Goal: Task Accomplishment & Management: Complete application form

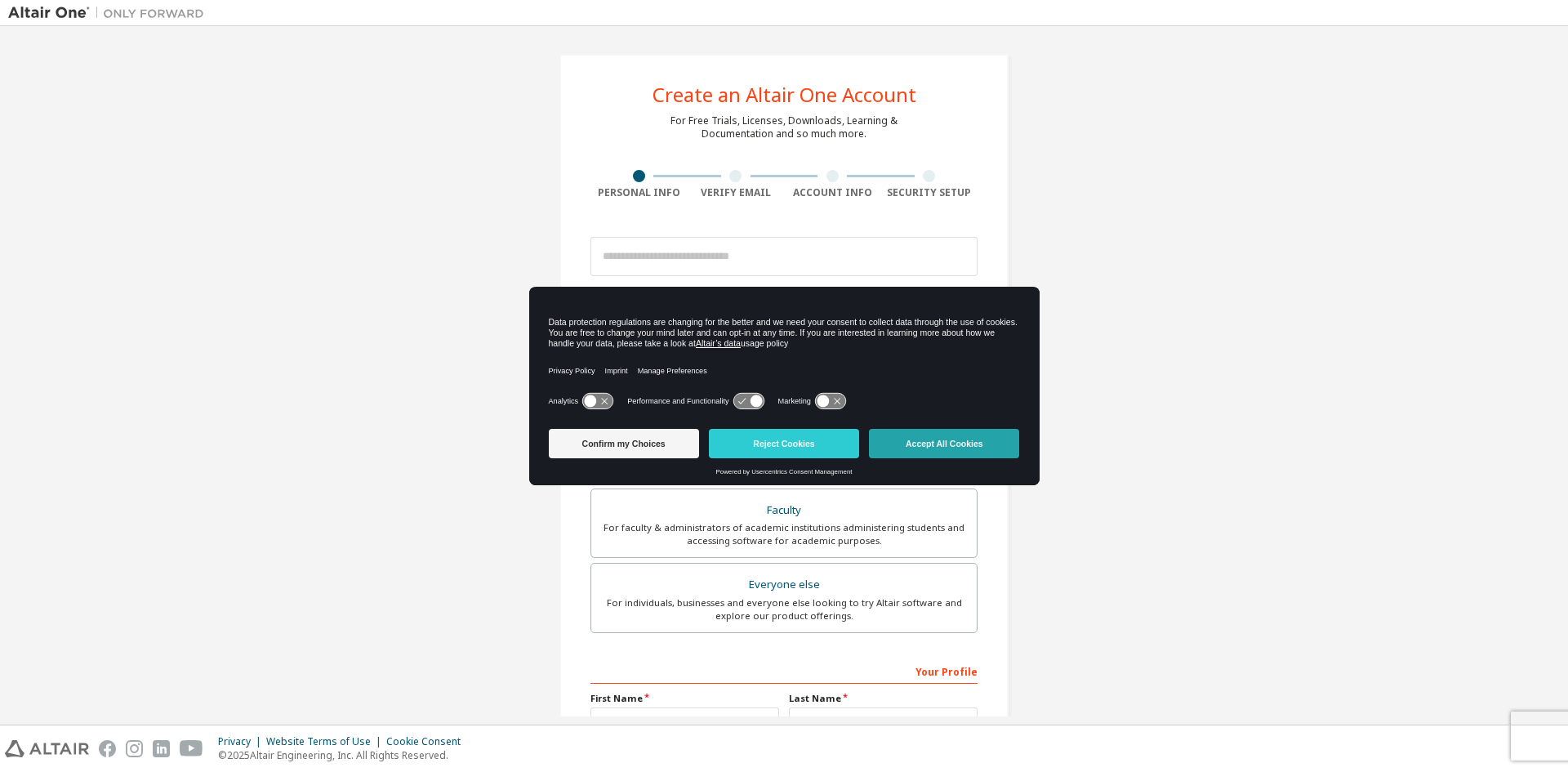
click at [937, 443] on button "Accept All Cookies" at bounding box center [945, 444] width 150 height 30
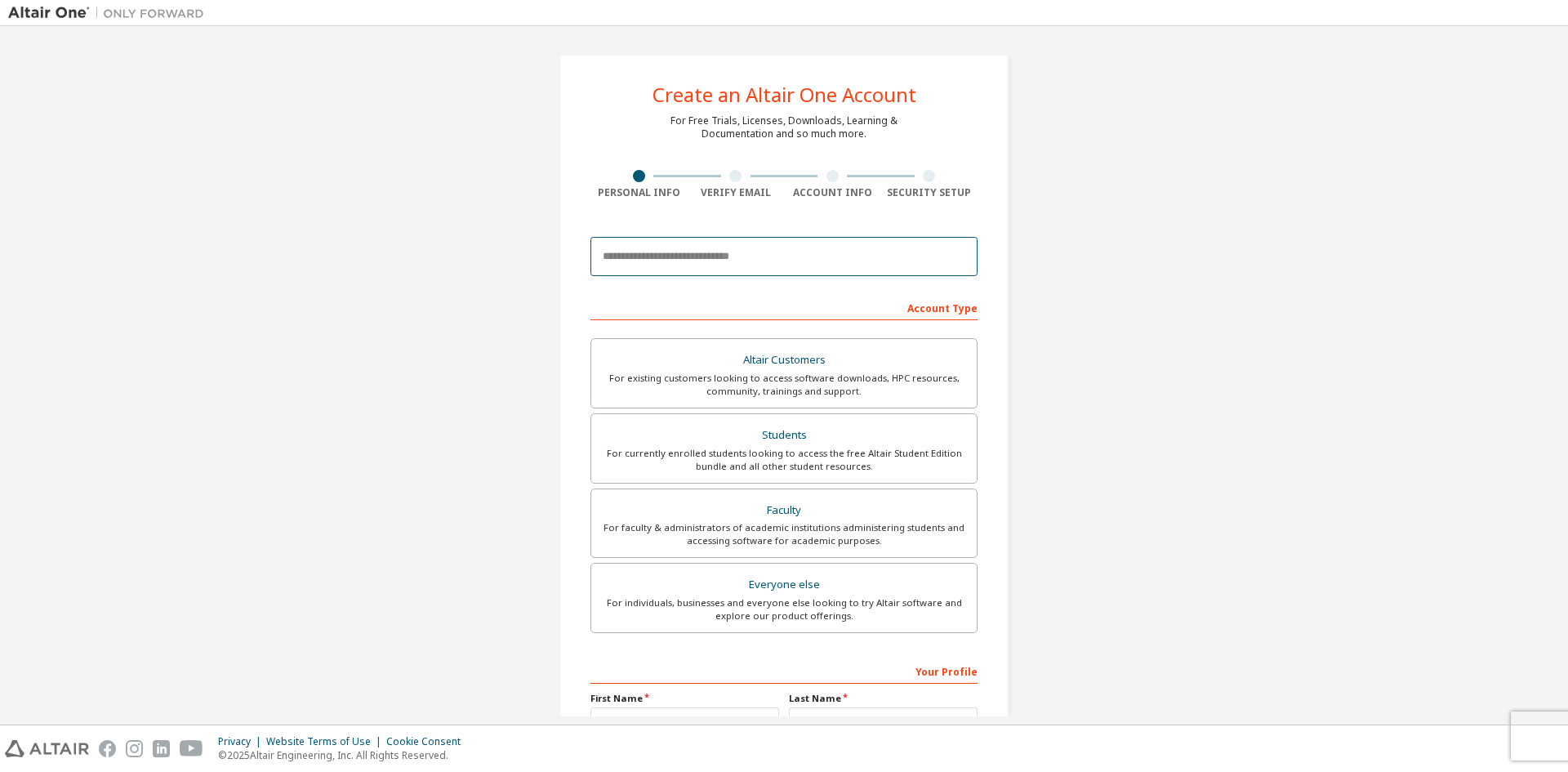
click at [721, 261] on input "email" at bounding box center [784, 256] width 387 height 39
type input "**********"
click at [1017, 388] on div "**********" at bounding box center [784, 466] width 489 height 865
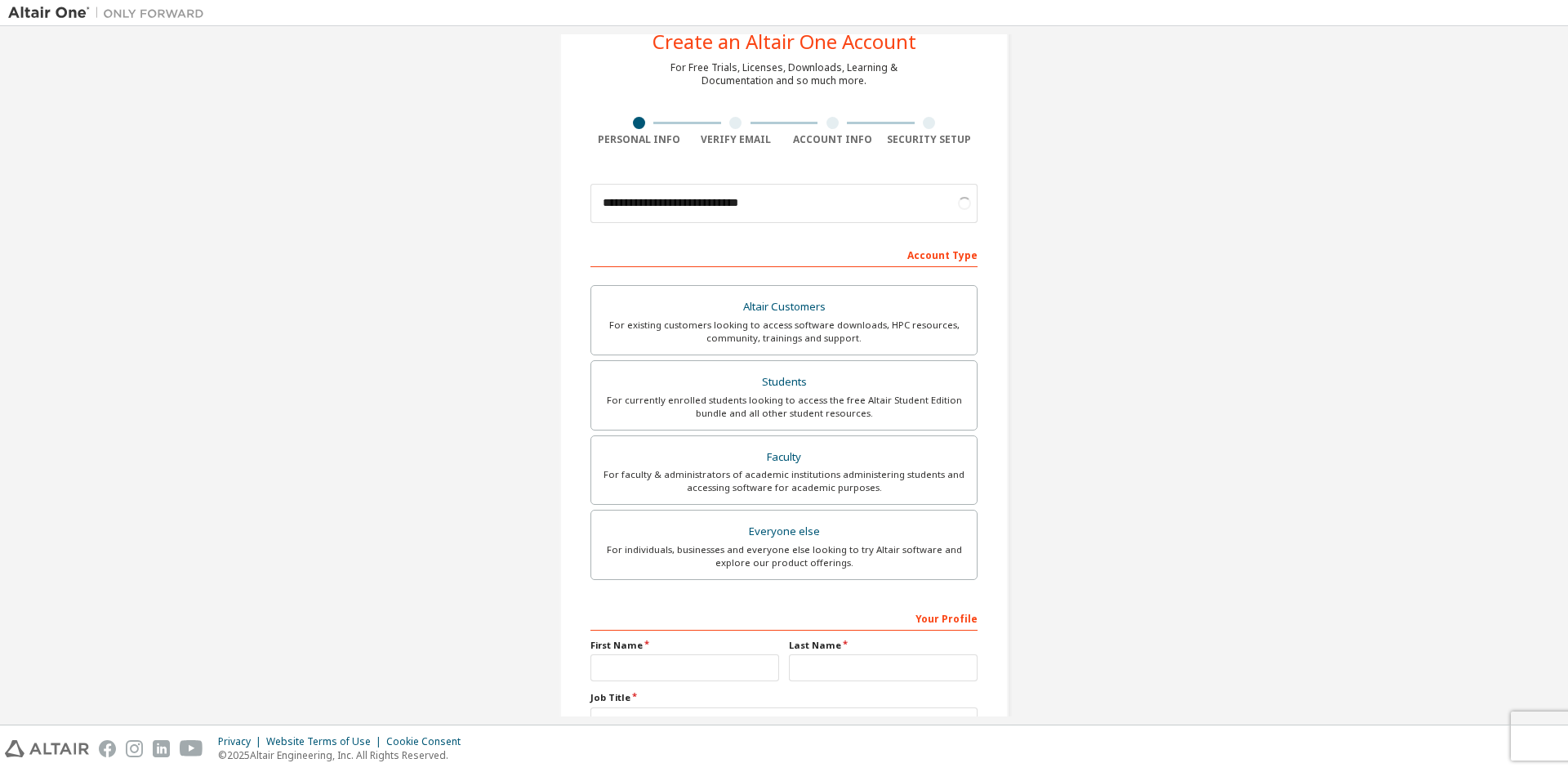
scroll to position [82, 0]
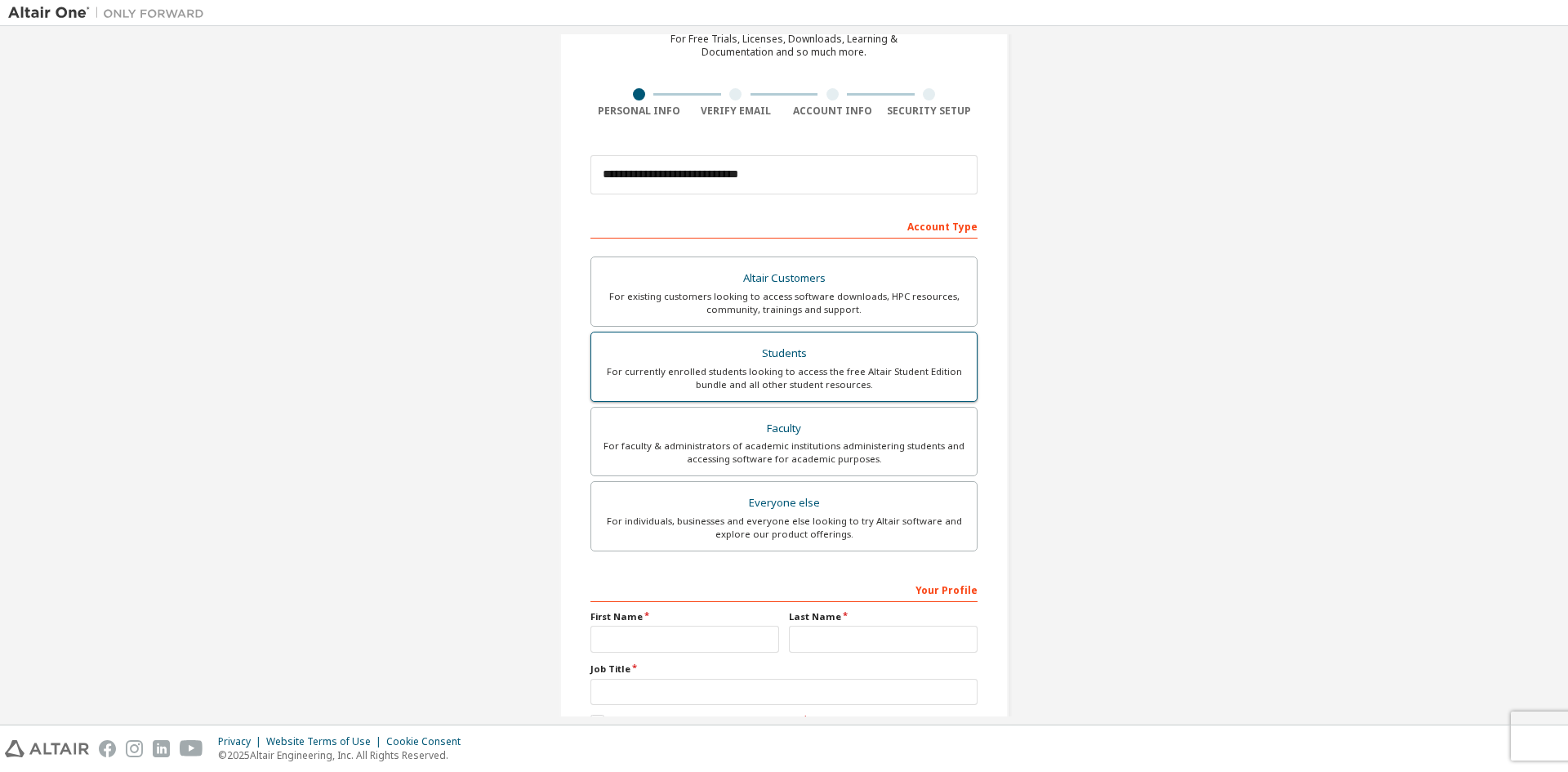
click at [857, 367] on div "For currently enrolled students looking to access the free Altair Student Editi…" at bounding box center [784, 378] width 366 height 26
click at [824, 424] on div "Faculty" at bounding box center [784, 428] width 366 height 23
click at [831, 372] on div "For currently enrolled students looking to access the free Altair Student Editi…" at bounding box center [784, 378] width 366 height 26
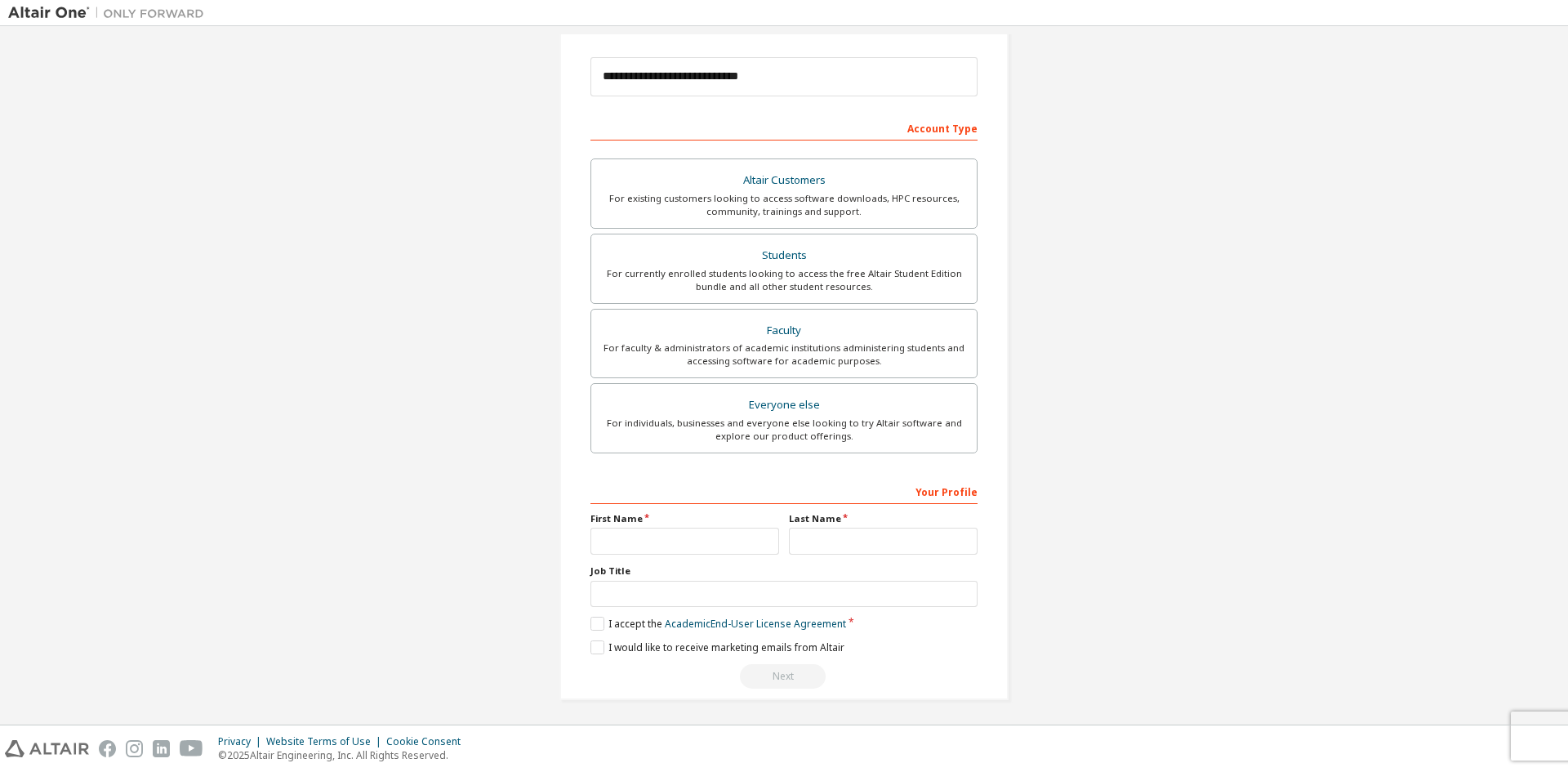
scroll to position [183, 0]
click at [664, 547] on input "text" at bounding box center [685, 538] width 189 height 27
type input "******"
click at [817, 538] on input "text" at bounding box center [882, 538] width 189 height 27
type input "******"
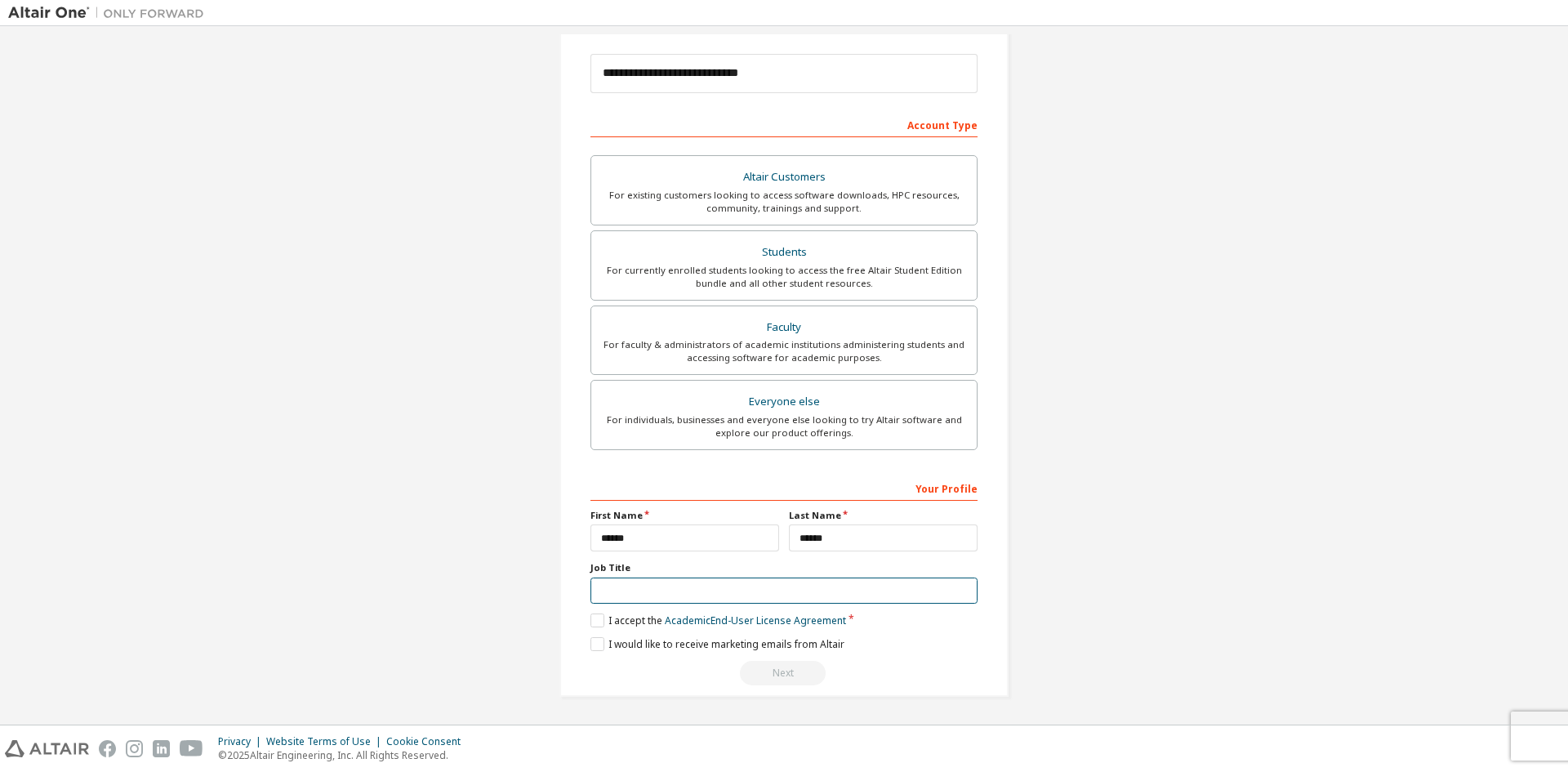
click at [656, 597] on input "text" at bounding box center [784, 591] width 387 height 27
click at [595, 618] on label "I accept the Academic End-User License Agreement" at bounding box center [718, 620] width 255 height 14
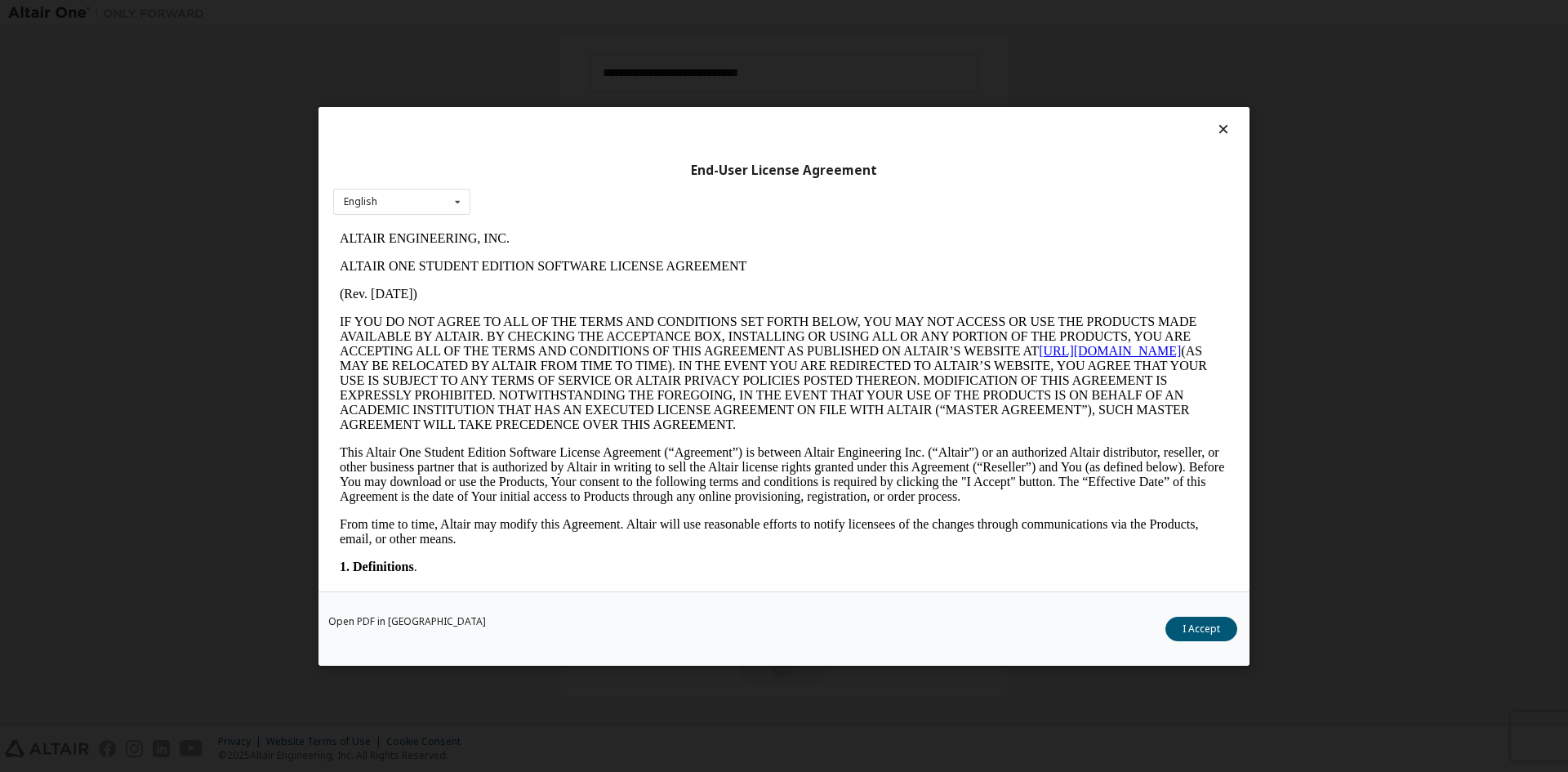
scroll to position [0, 0]
click at [1186, 630] on button "I Accept" at bounding box center [1201, 628] width 72 height 24
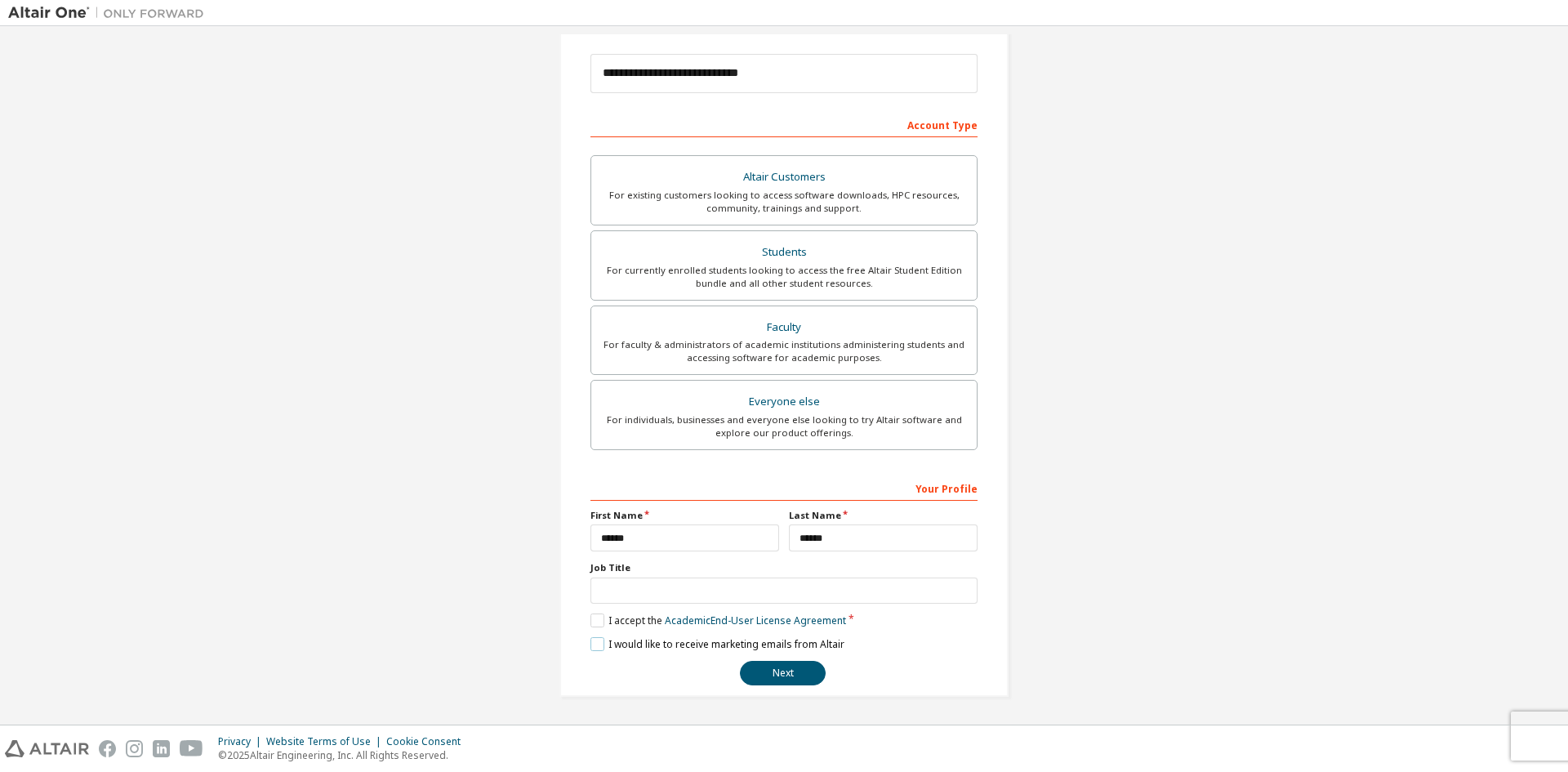
click at [592, 643] on label "I would like to receive marketing emails from Altair" at bounding box center [717, 644] width 254 height 14
click at [591, 644] on label "I would like to receive marketing emails from Altair" at bounding box center [717, 644] width 254 height 14
click at [776, 667] on button "Next" at bounding box center [783, 673] width 85 height 24
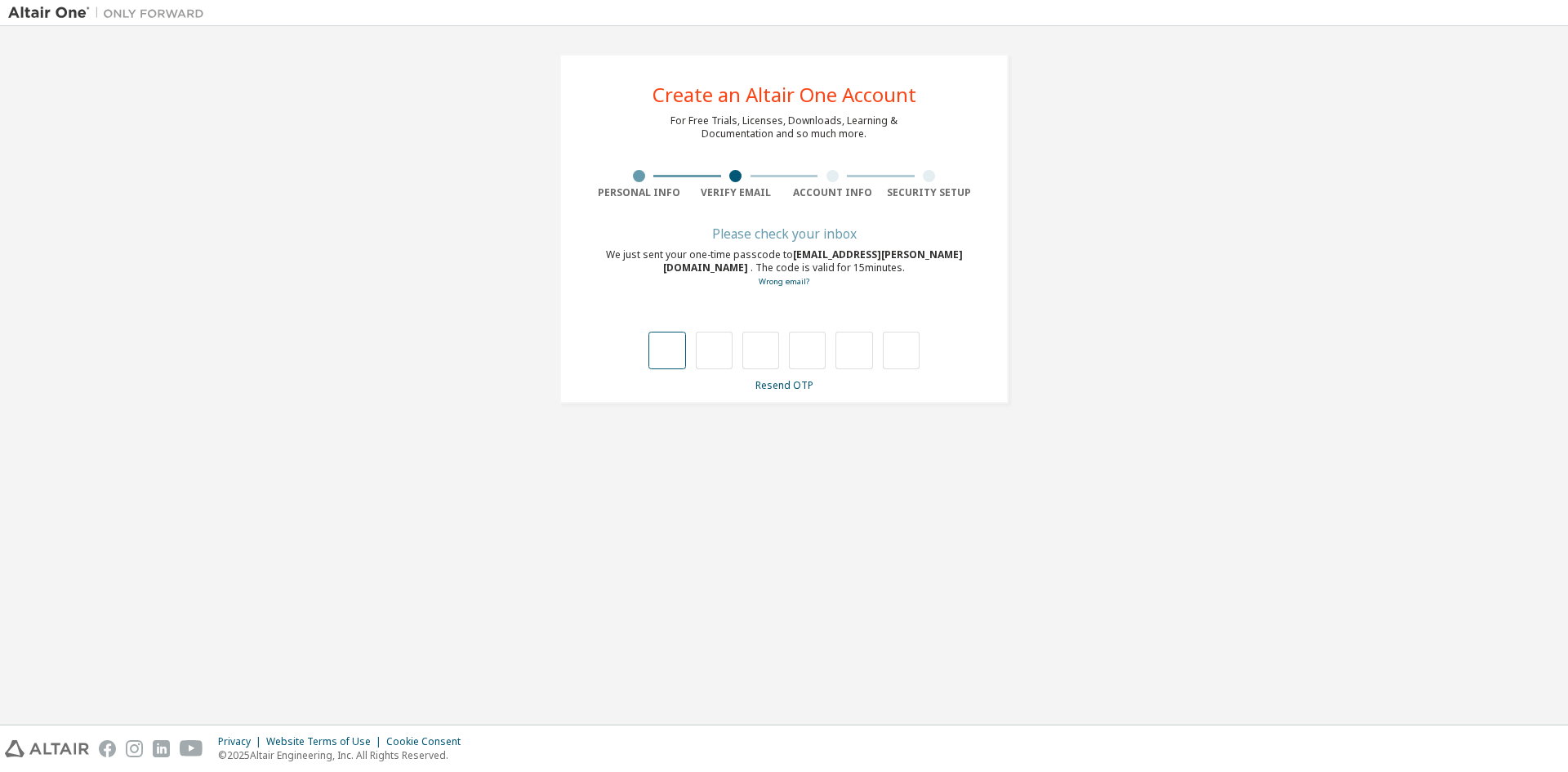
type input "*"
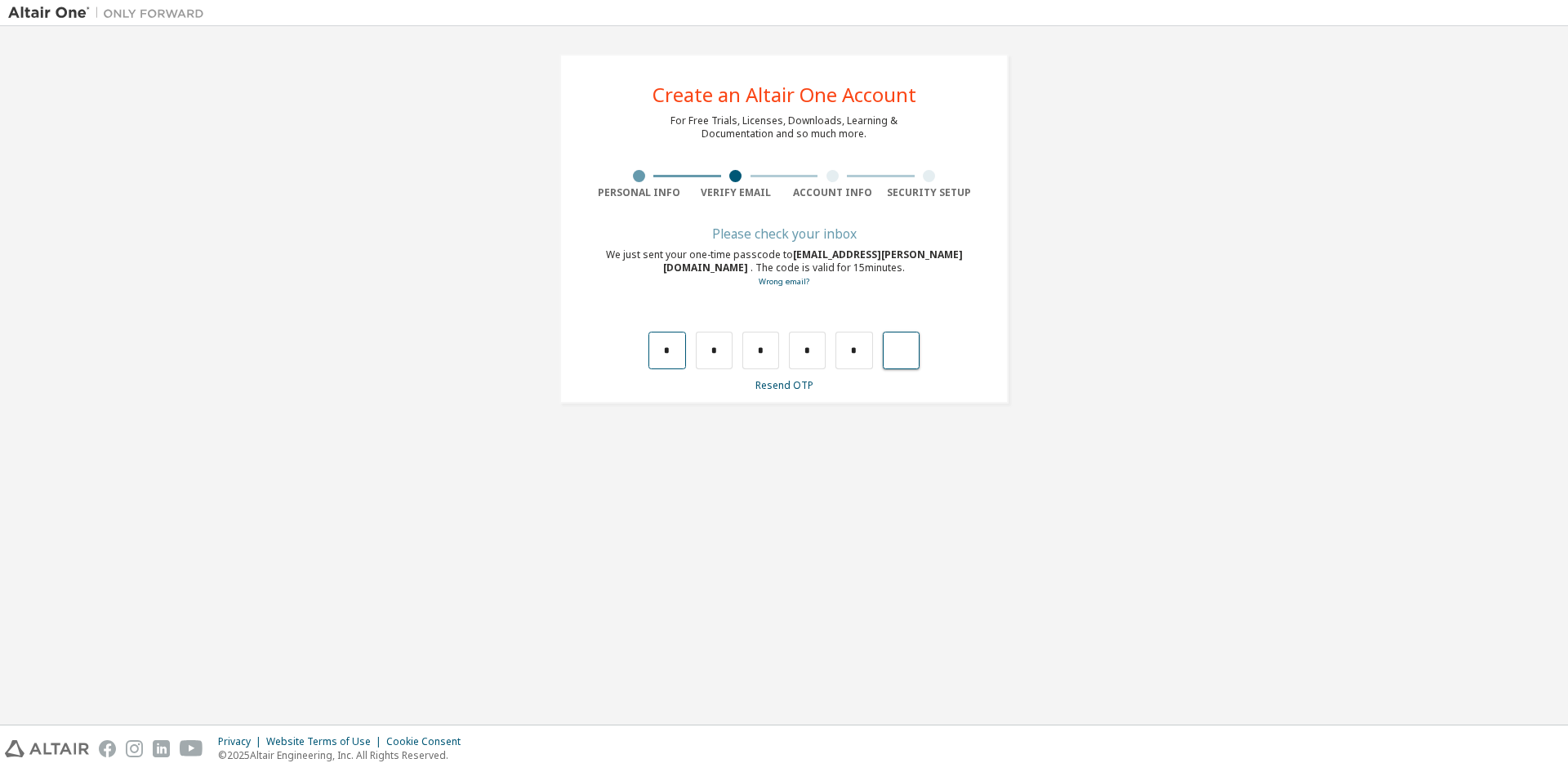
type input "*"
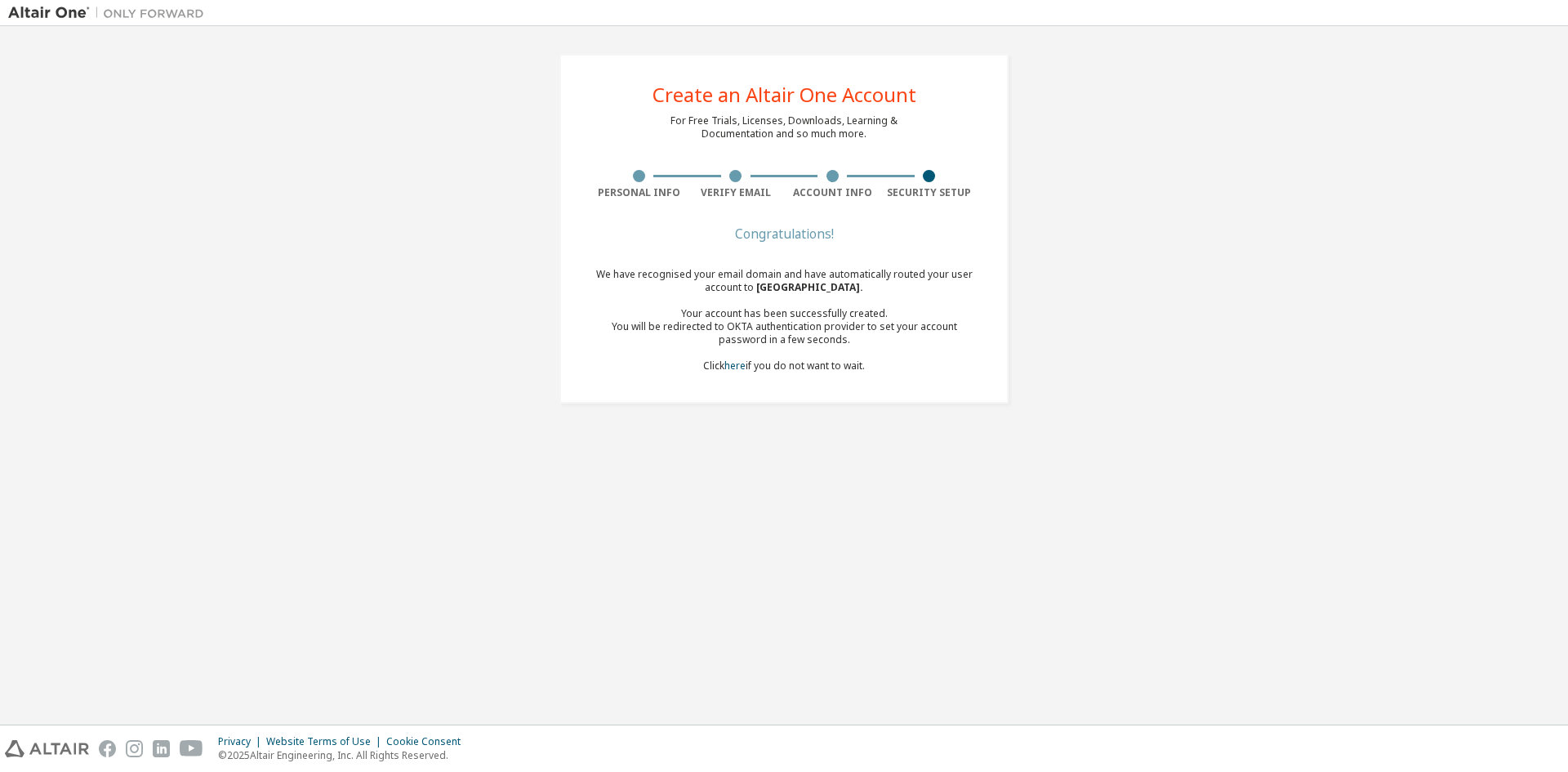
click at [795, 289] on span "UNIVERSIDAD DE VIGO ." at bounding box center [809, 287] width 107 height 14
click at [934, 183] on div "Security Setup" at bounding box center [930, 185] width 98 height 30
drag, startPoint x: 781, startPoint y: 271, endPoint x: 890, endPoint y: 269, distance: 109.0
click at [890, 269] on div "We have recognised your email domain and have automatically routed your user ac…" at bounding box center [784, 320] width 387 height 105
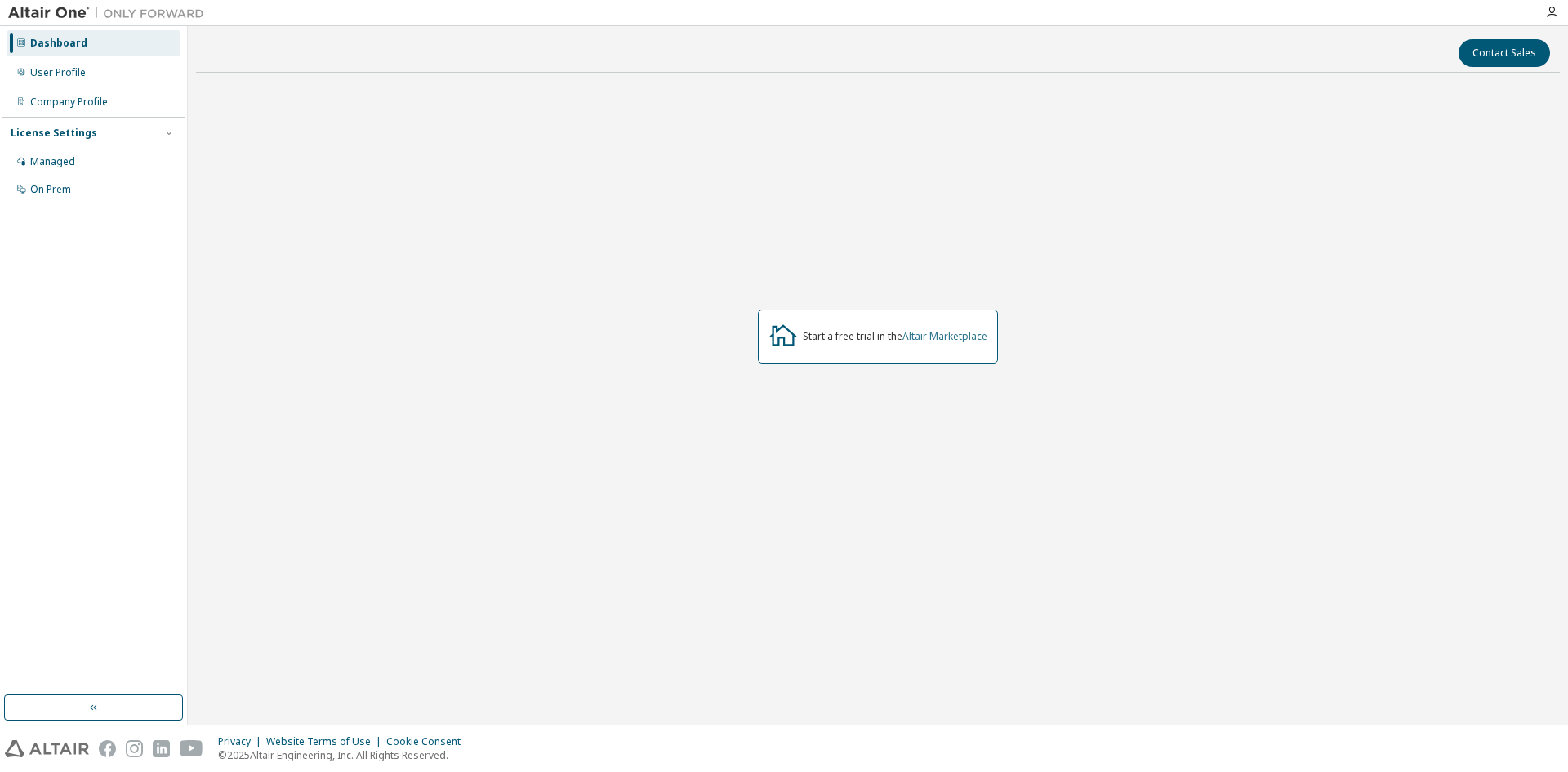
click at [942, 337] on link "Altair Marketplace" at bounding box center [945, 335] width 85 height 14
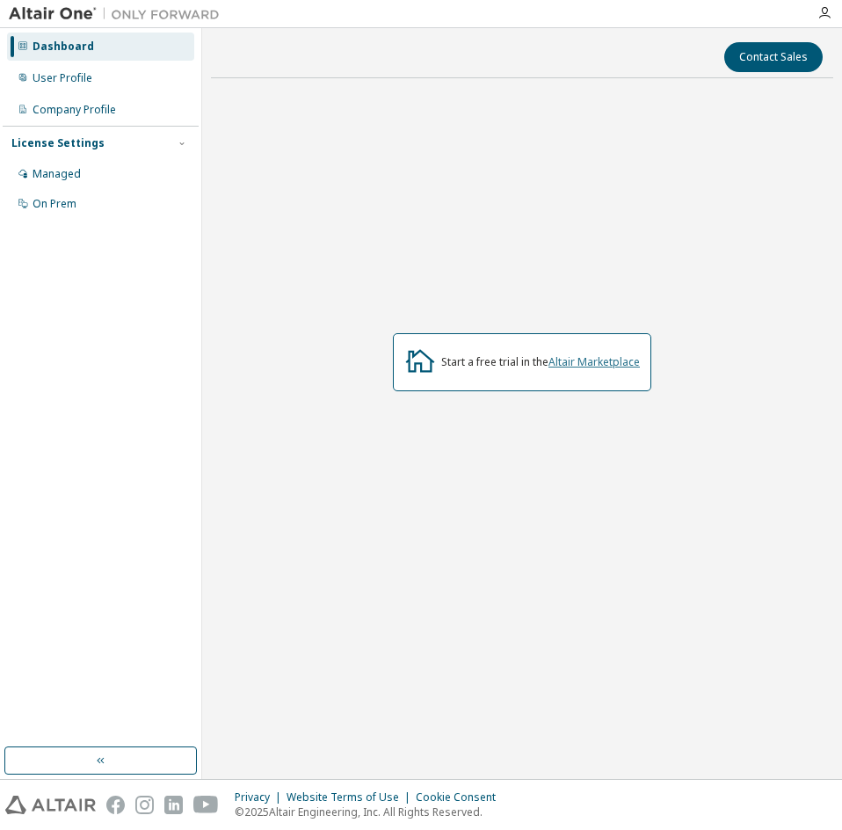
click at [603, 366] on link "Altair Marketplace" at bounding box center [594, 361] width 91 height 15
